Goal: Information Seeking & Learning: Learn about a topic

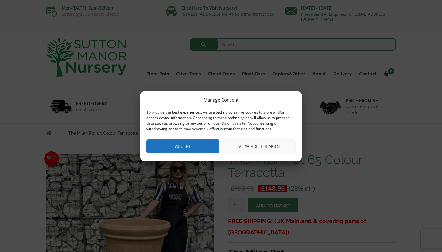
click at [200, 147] on button "Accept" at bounding box center [183, 146] width 73 height 14
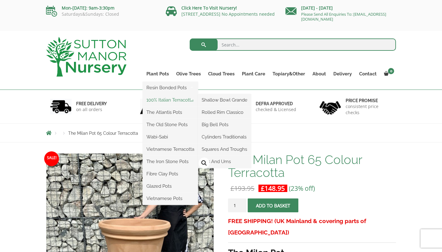
click at [165, 101] on link "100% Italian Terracotta" at bounding box center [170, 99] width 55 height 9
click at [217, 124] on link "Big Bell Pots" at bounding box center [224, 124] width 53 height 9
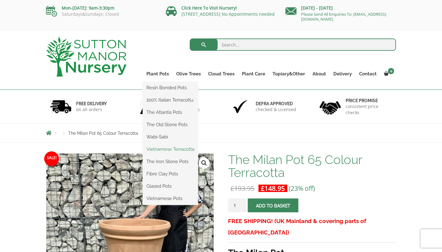
click at [171, 150] on link "Vietnamese Terracotta" at bounding box center [170, 148] width 55 height 9
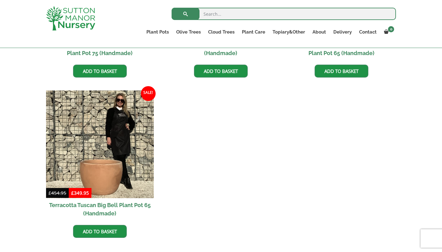
scroll to position [615, 0]
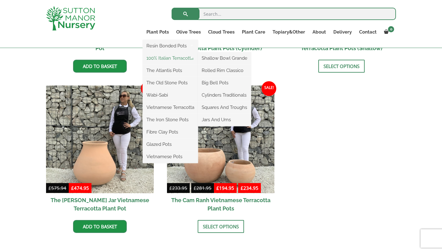
scroll to position [281, 0]
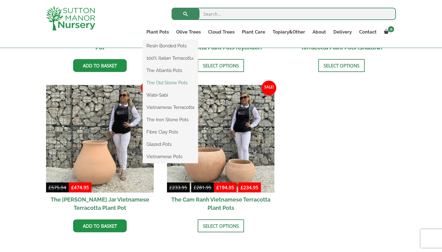
click at [159, 82] on link "The Old Stone Pots" at bounding box center [170, 82] width 55 height 9
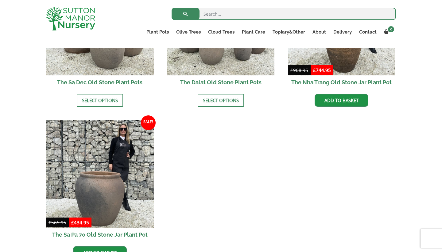
scroll to position [457, 0]
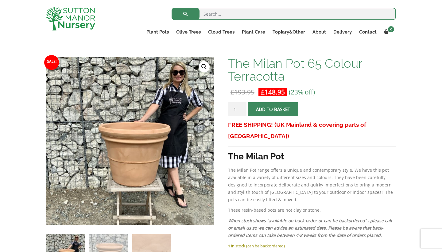
scroll to position [88, 0]
